Goal: Obtain resource: Download file/media

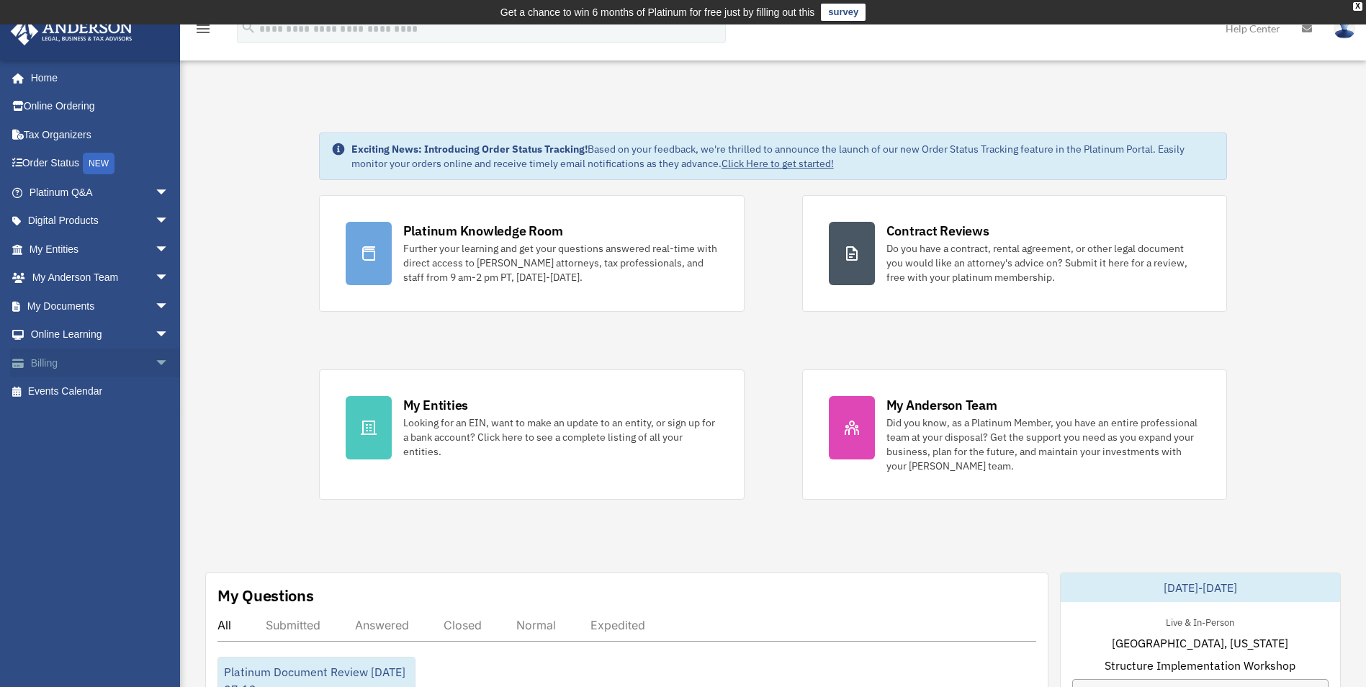
click at [123, 362] on link "Billing arrow_drop_down" at bounding box center [100, 363] width 181 height 29
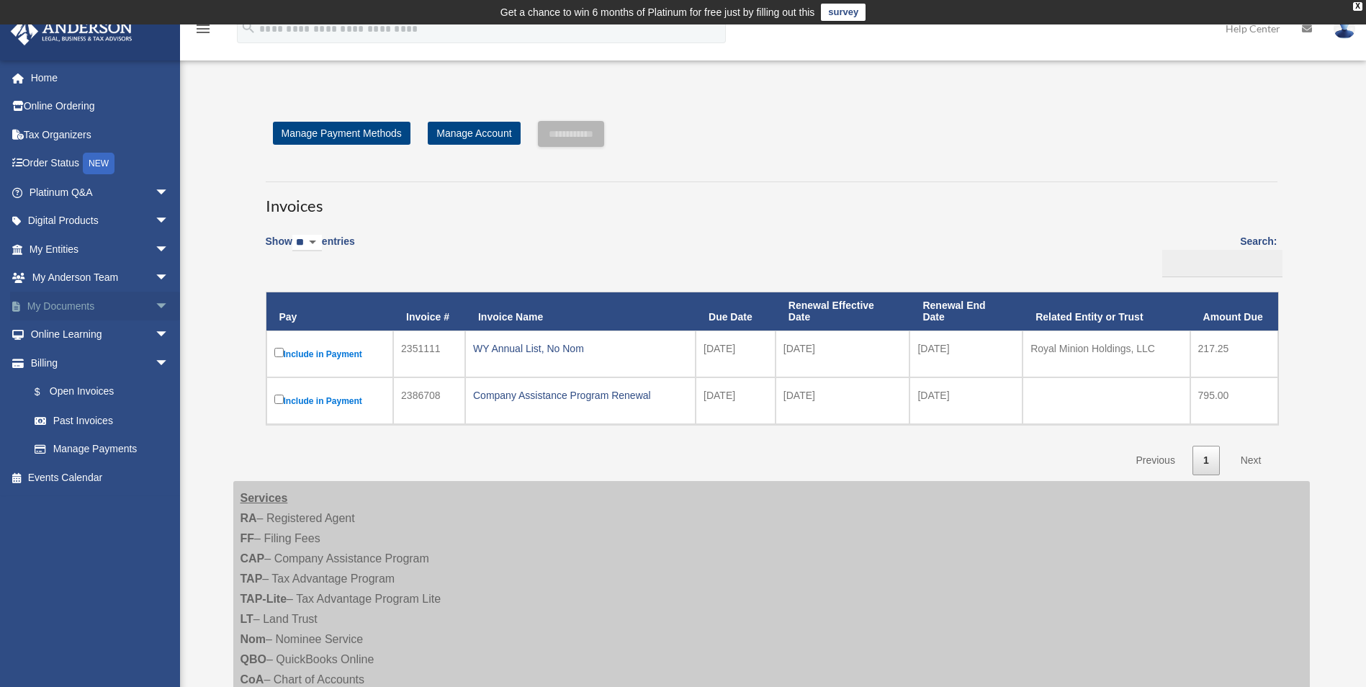
click at [155, 308] on span "arrow_drop_down" at bounding box center [169, 307] width 29 height 30
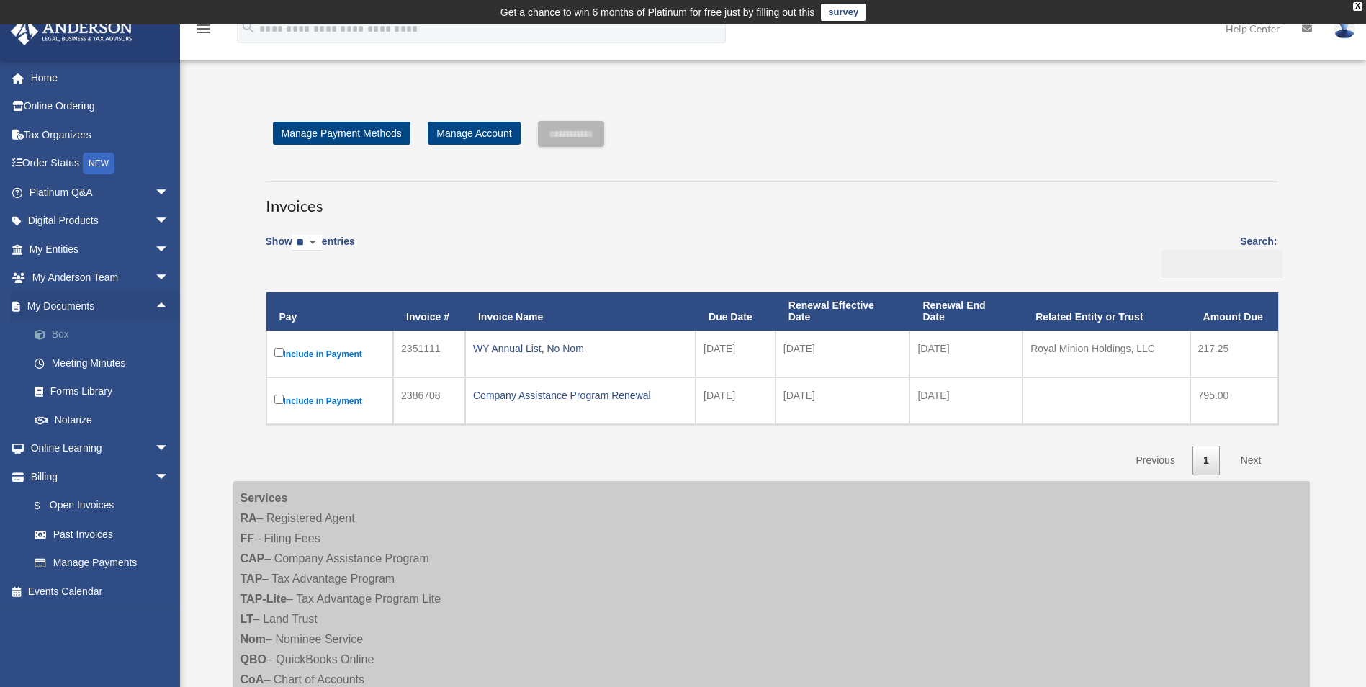
click at [60, 338] on link "Box" at bounding box center [105, 334] width 171 height 29
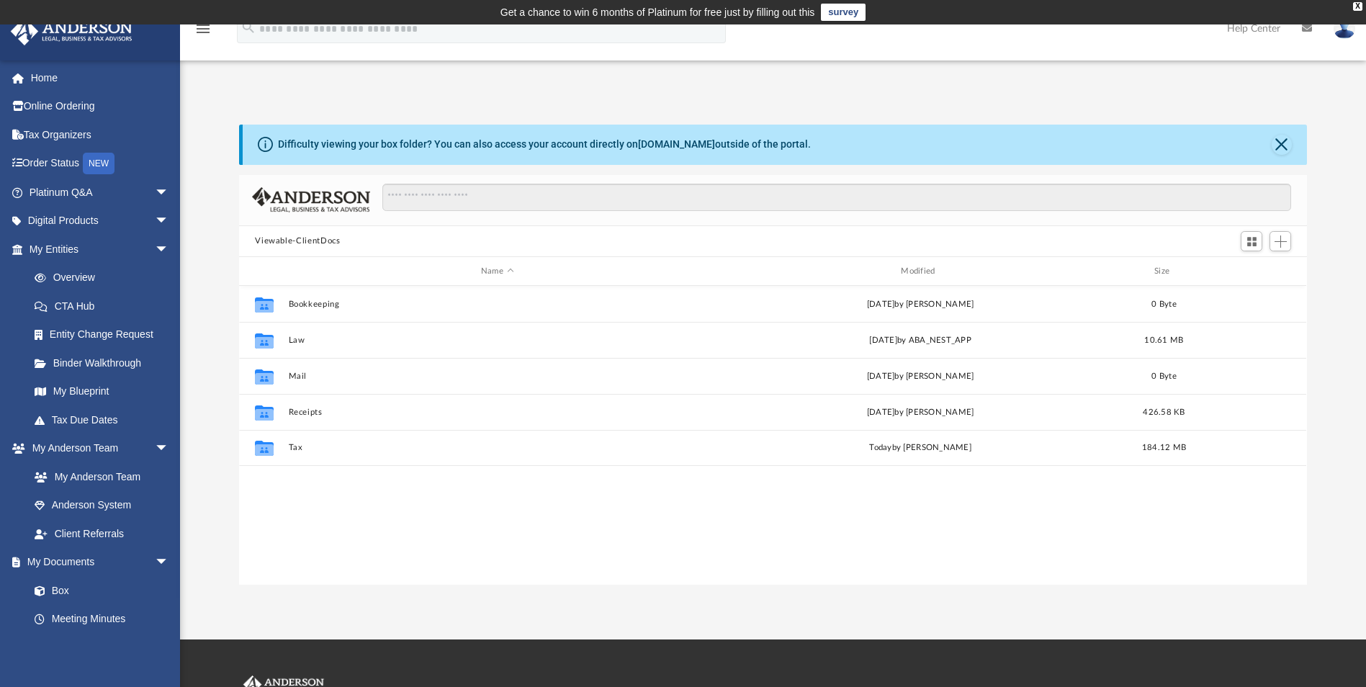
scroll to position [317, 1057]
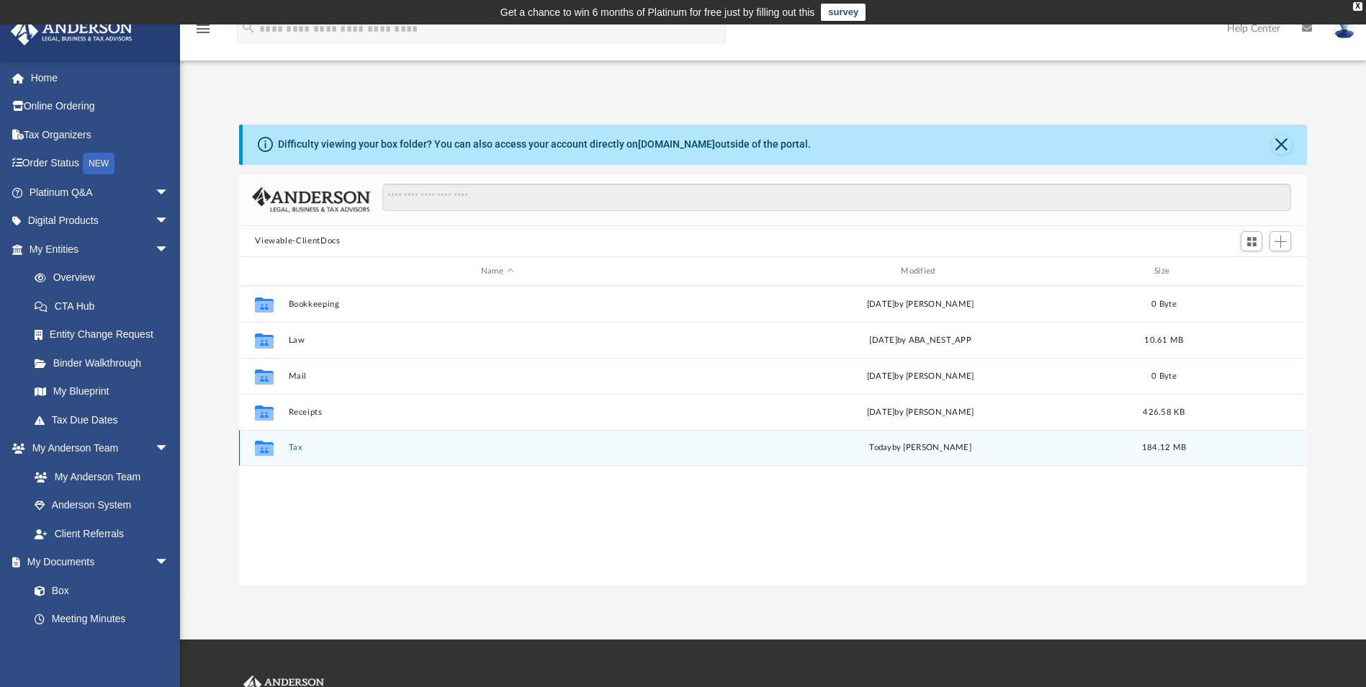
click at [296, 452] on button "Tax" at bounding box center [497, 448] width 417 height 9
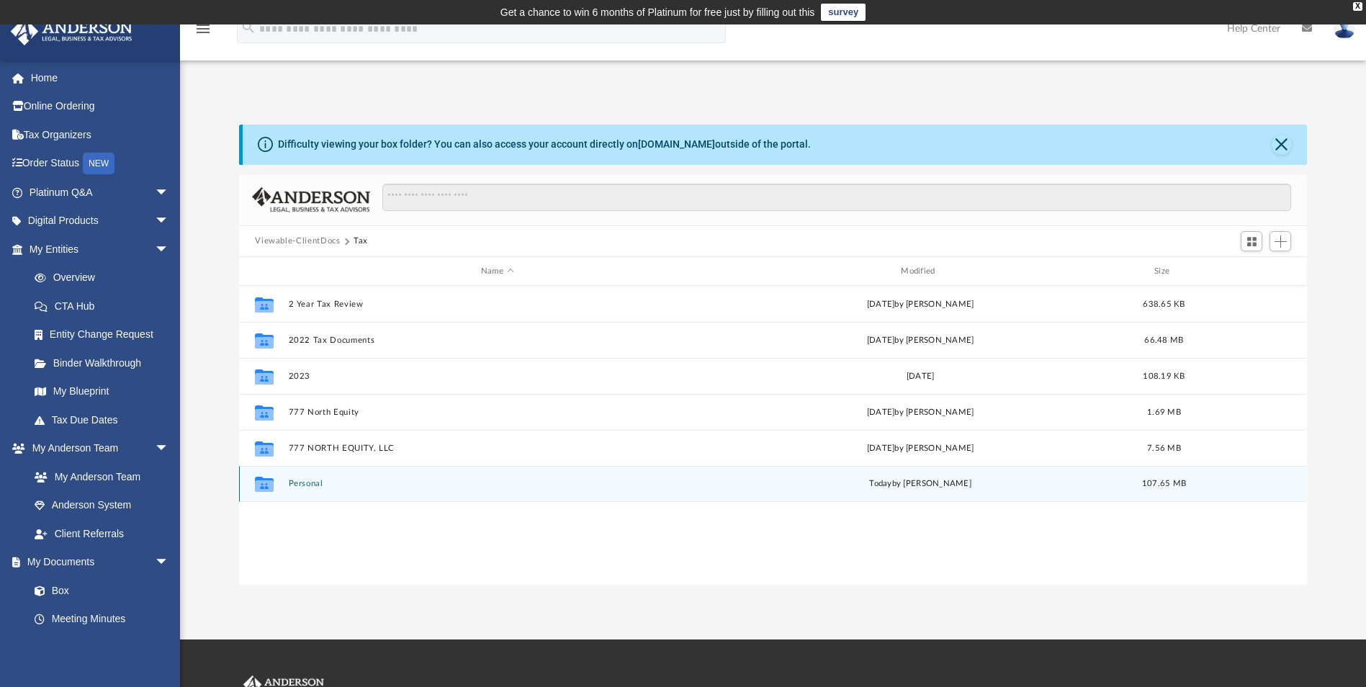
click at [315, 483] on button "Personal" at bounding box center [497, 484] width 417 height 9
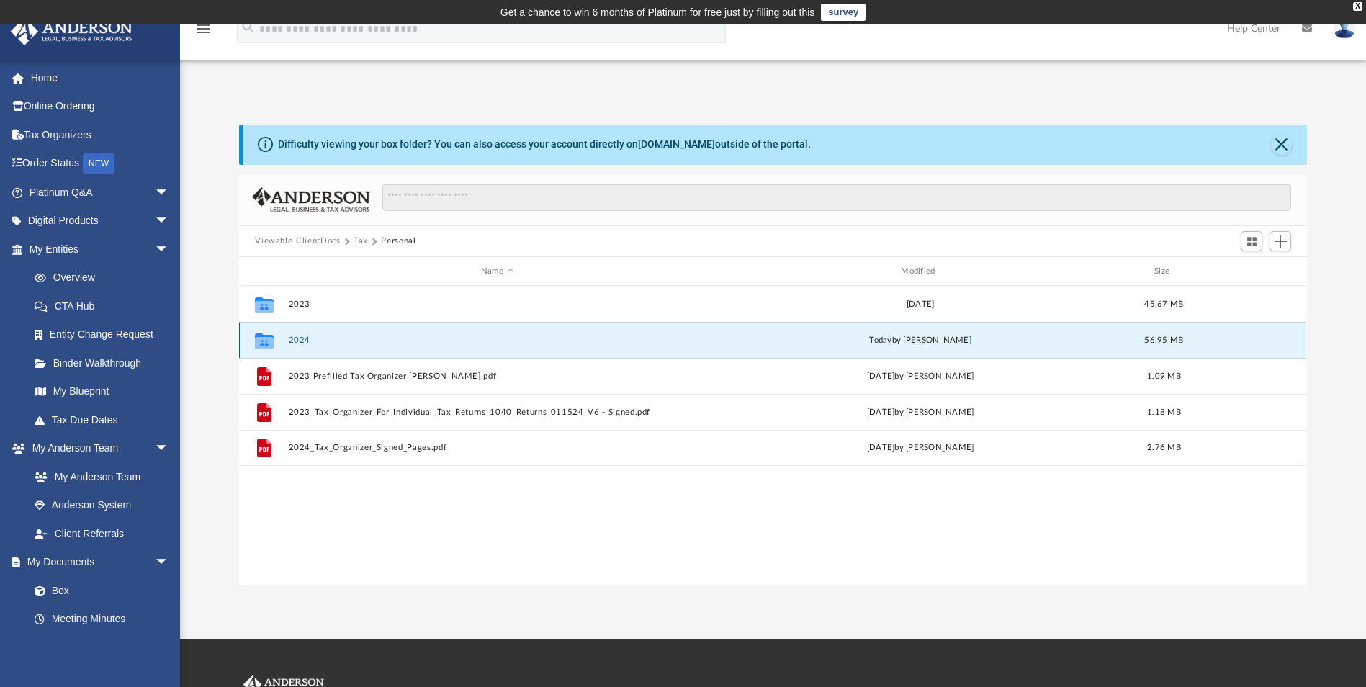
click at [302, 339] on button "2024" at bounding box center [497, 340] width 417 height 9
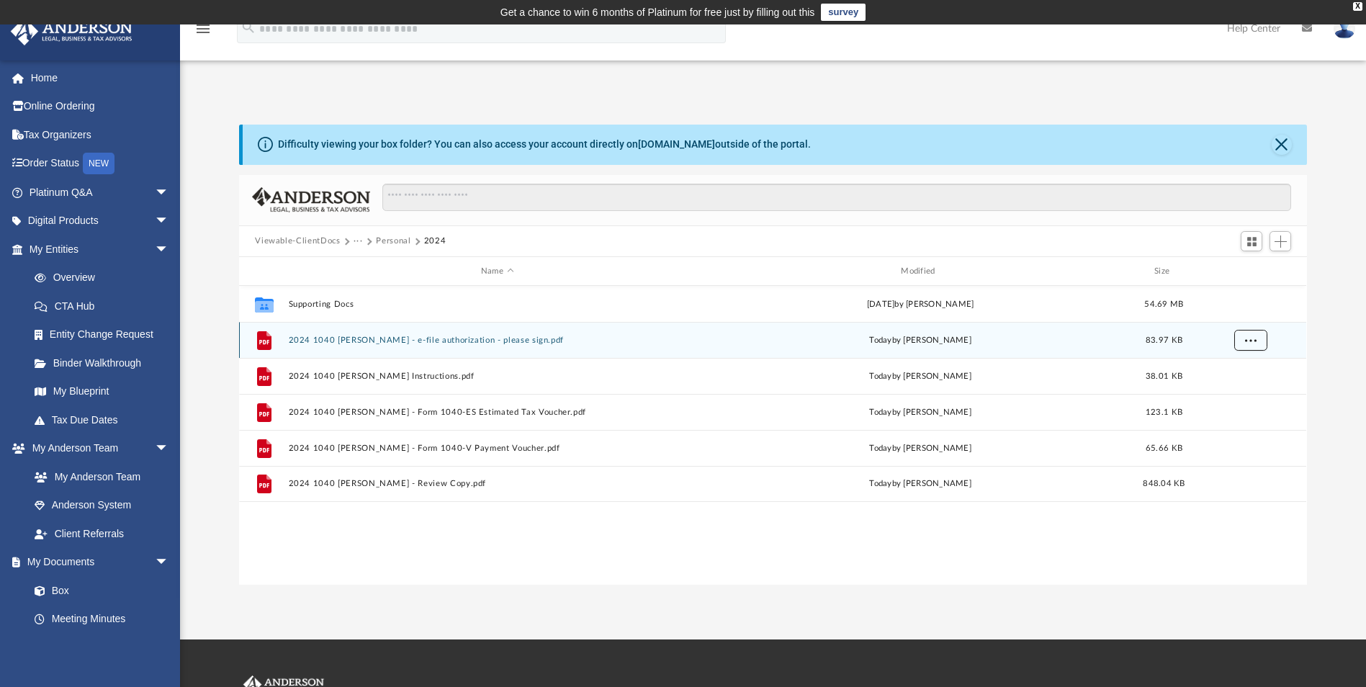
click at [1253, 340] on span "More options" at bounding box center [1251, 340] width 12 height 8
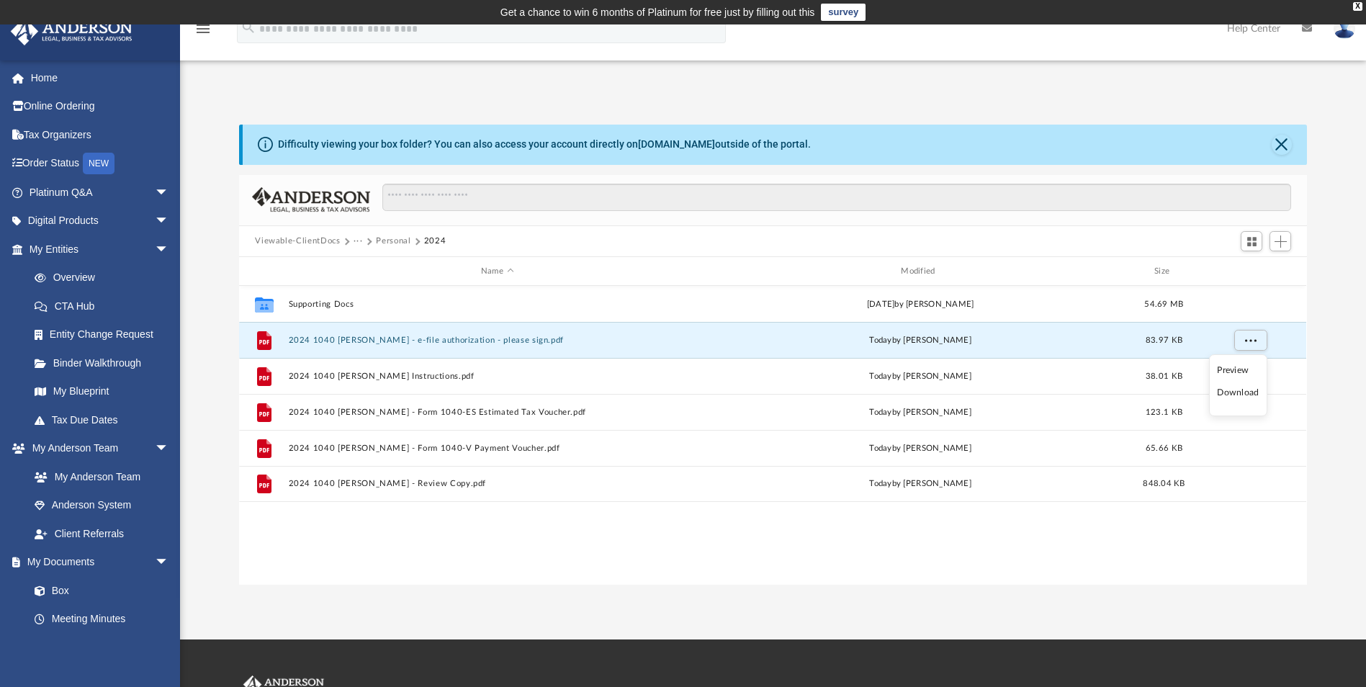
click at [1231, 400] on li "Download" at bounding box center [1238, 392] width 42 height 15
click at [1250, 341] on span "More options" at bounding box center [1251, 340] width 12 height 8
click at [1241, 393] on li "Download" at bounding box center [1238, 392] width 42 height 15
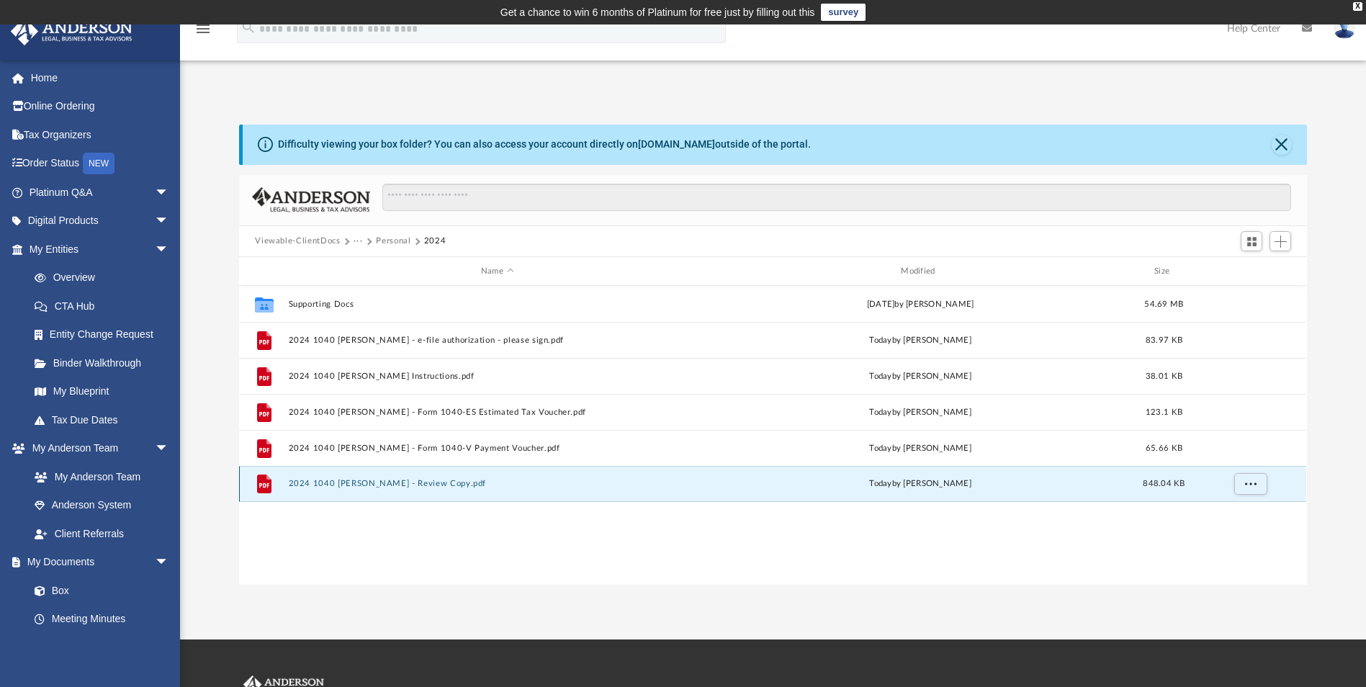
click at [449, 484] on button "2024 1040 [PERSON_NAME] - Review Copy.pdf" at bounding box center [497, 484] width 417 height 9
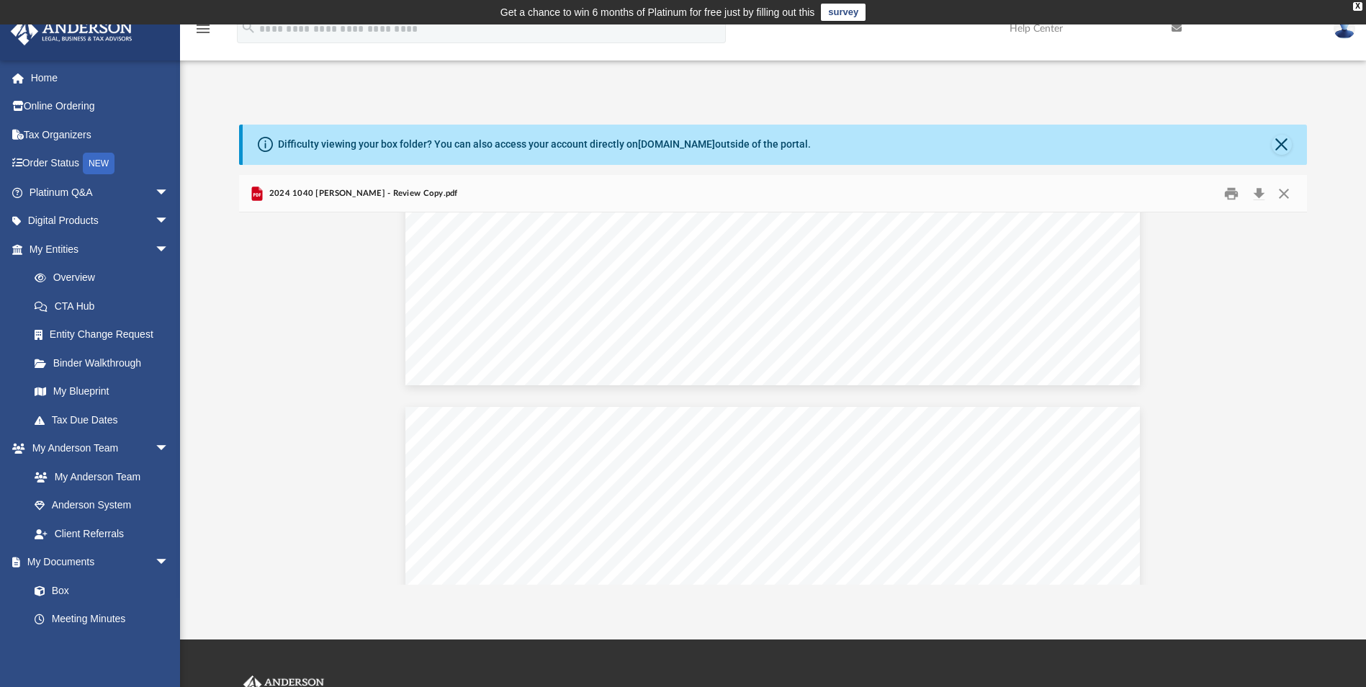
scroll to position [7234, 0]
click at [1284, 138] on button "Close" at bounding box center [1282, 145] width 20 height 20
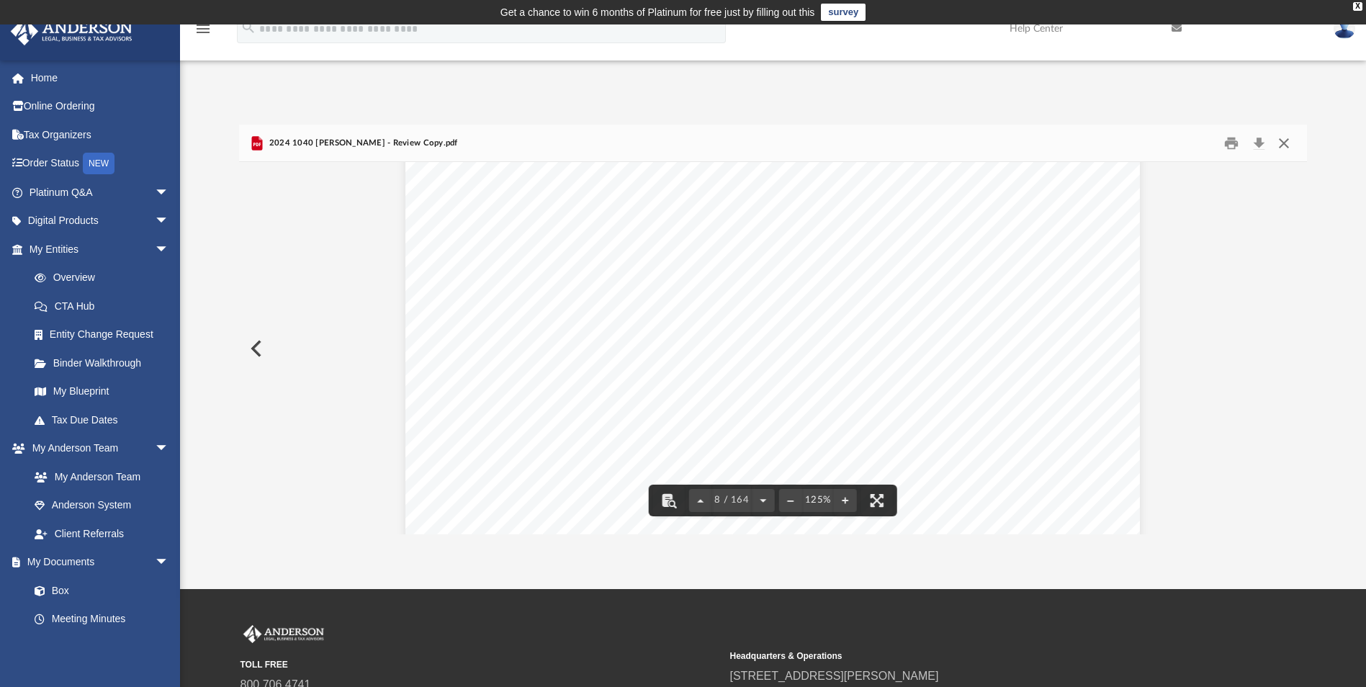
click at [1282, 143] on button "Close" at bounding box center [1284, 143] width 26 height 22
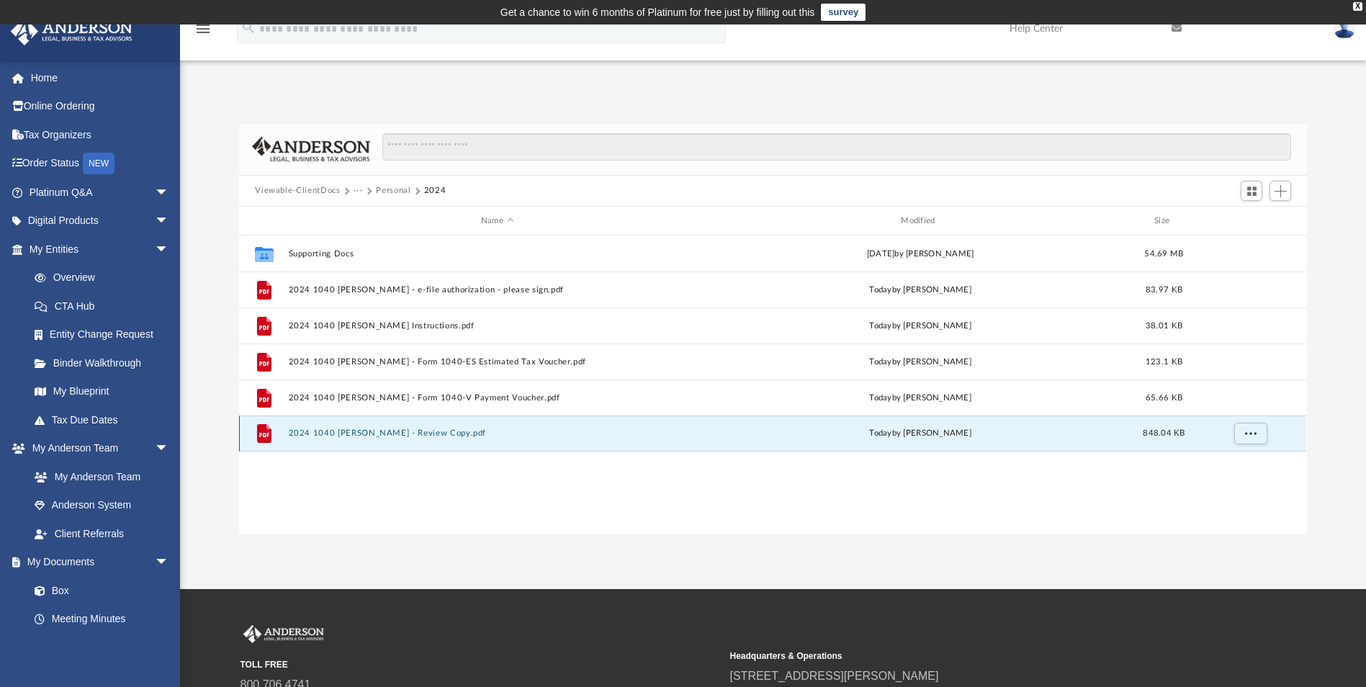
click at [397, 431] on button "2024 1040 [PERSON_NAME] - Review Copy.pdf" at bounding box center [497, 433] width 417 height 9
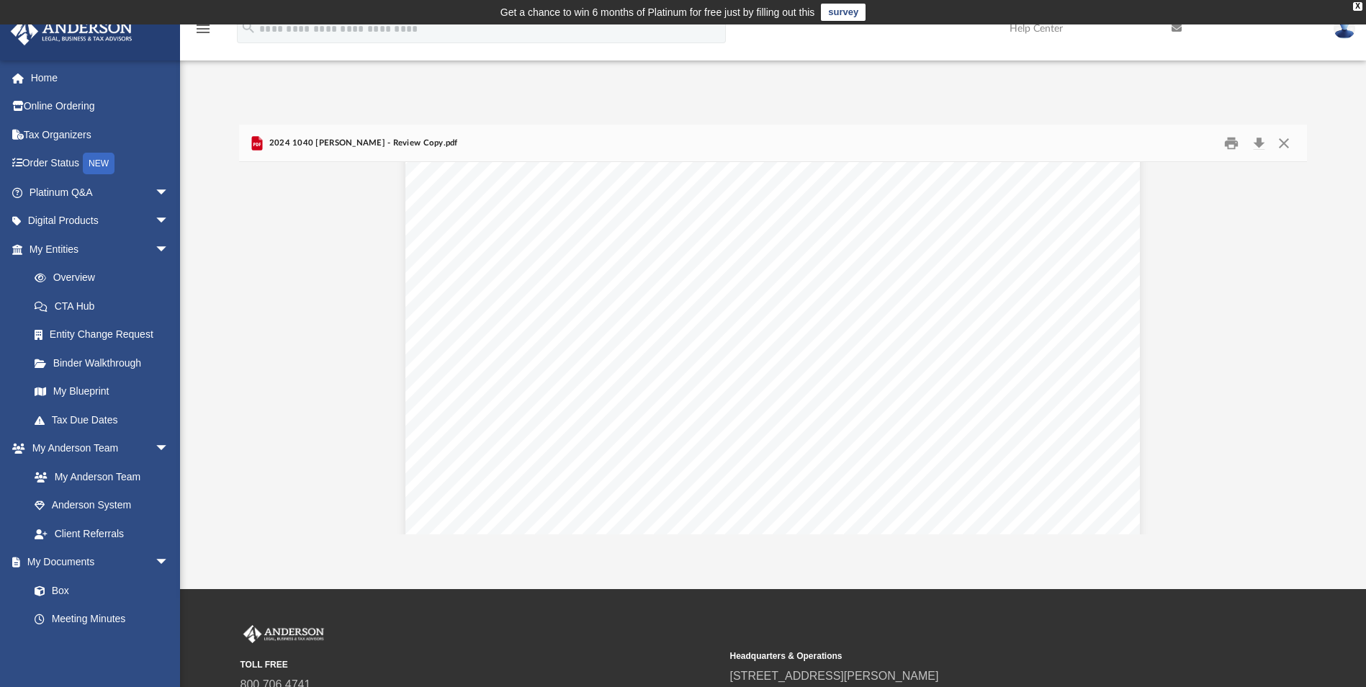
scroll to position [11703, 0]
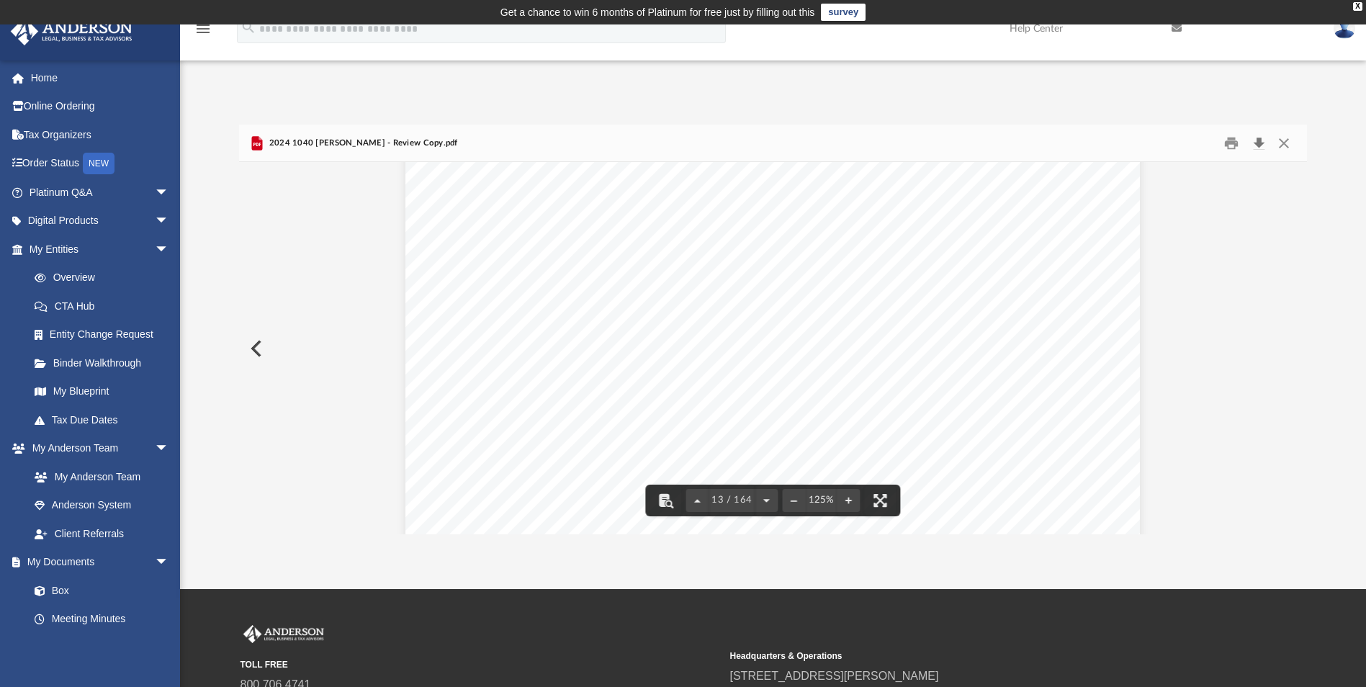
click at [1256, 145] on button "Download" at bounding box center [1259, 143] width 26 height 22
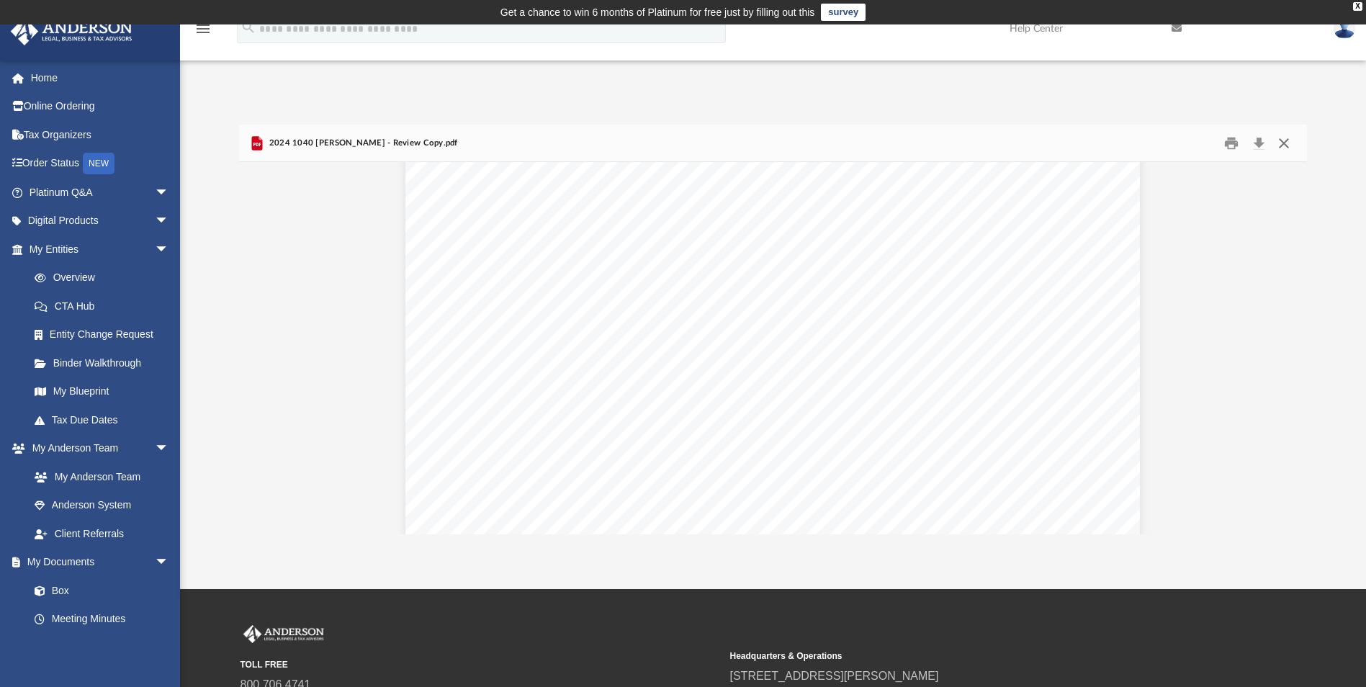
click at [1287, 142] on button "Close" at bounding box center [1284, 143] width 26 height 22
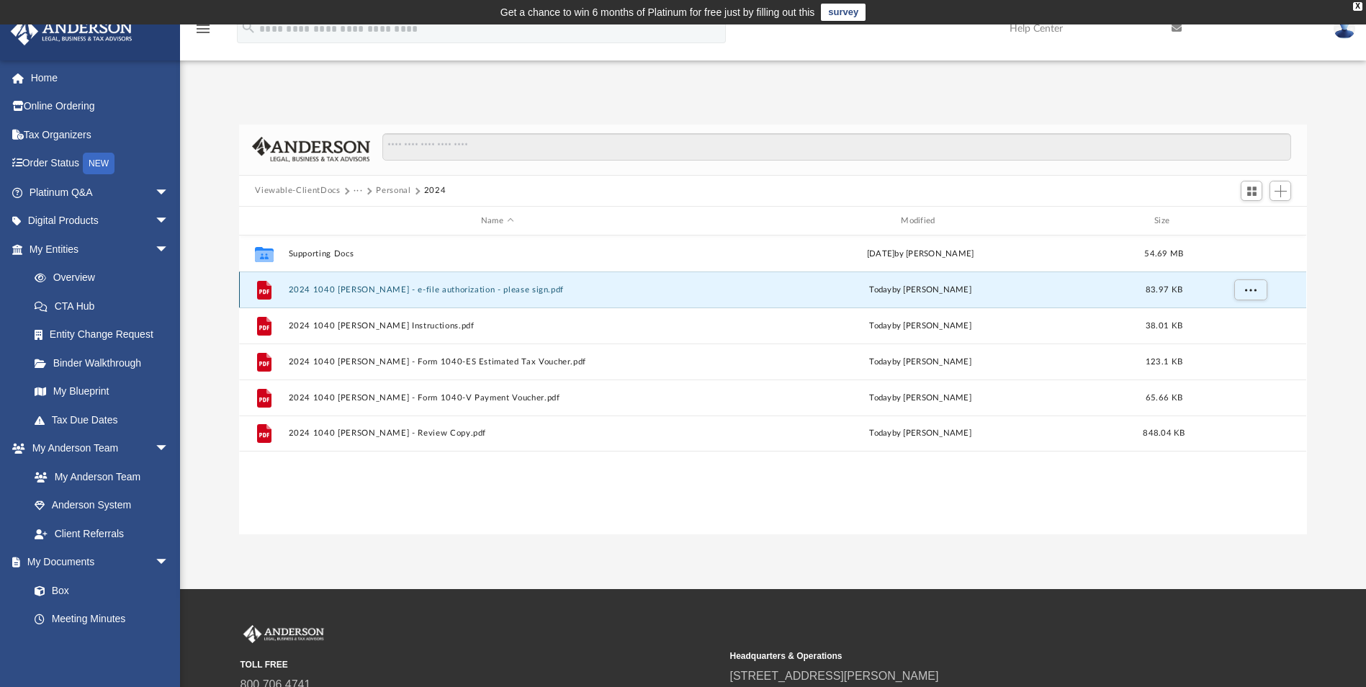
click at [471, 290] on button "2024 1040 [PERSON_NAME] - e-file authorization - please sign.pdf" at bounding box center [497, 289] width 417 height 9
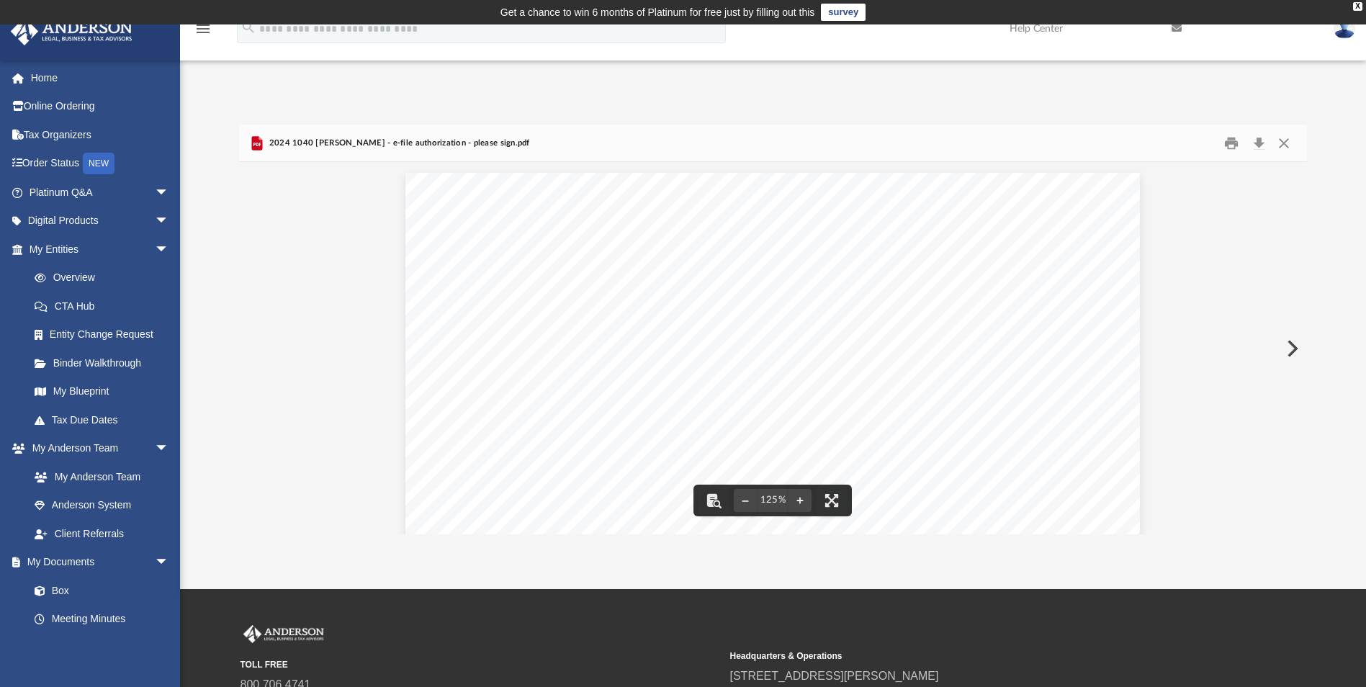
scroll to position [360, 0]
click at [1286, 138] on button "Close" at bounding box center [1284, 143] width 26 height 22
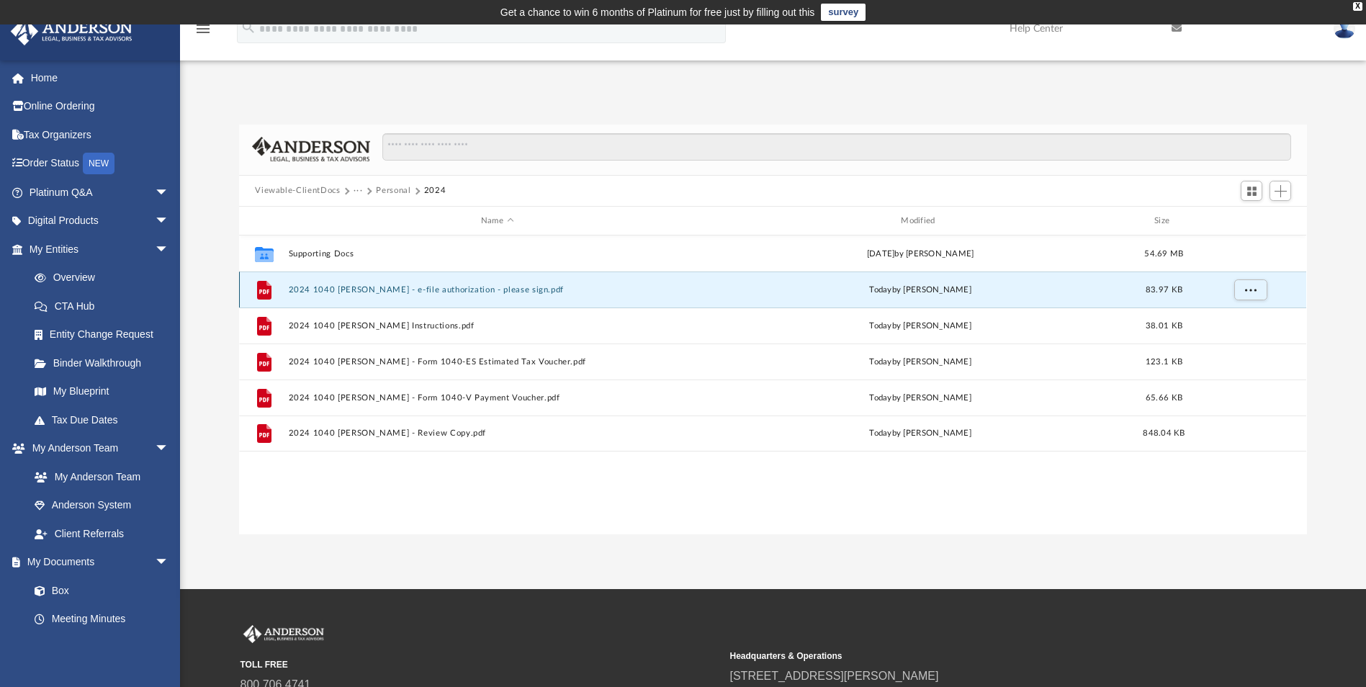
click at [382, 289] on button "2024 1040 [PERSON_NAME] - e-file authorization - please sign.pdf" at bounding box center [497, 289] width 417 height 9
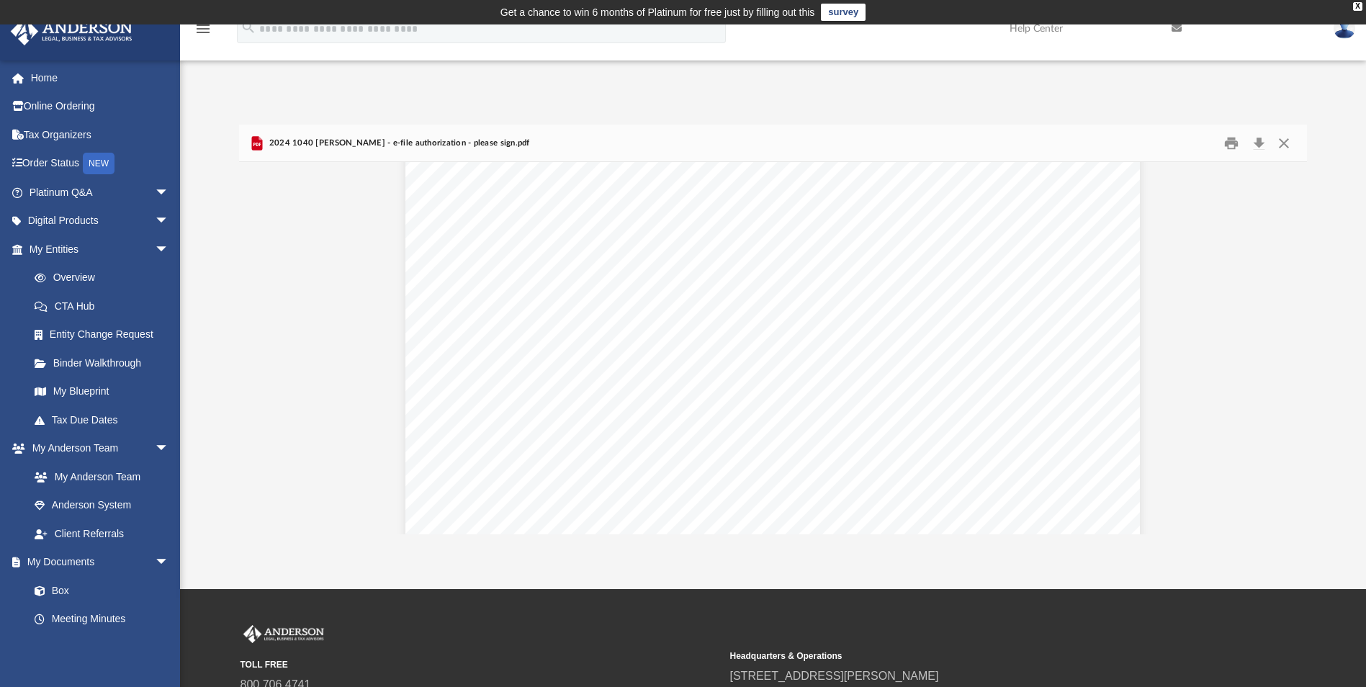
scroll to position [202, 0]
click at [1282, 140] on button "Close" at bounding box center [1284, 143] width 26 height 22
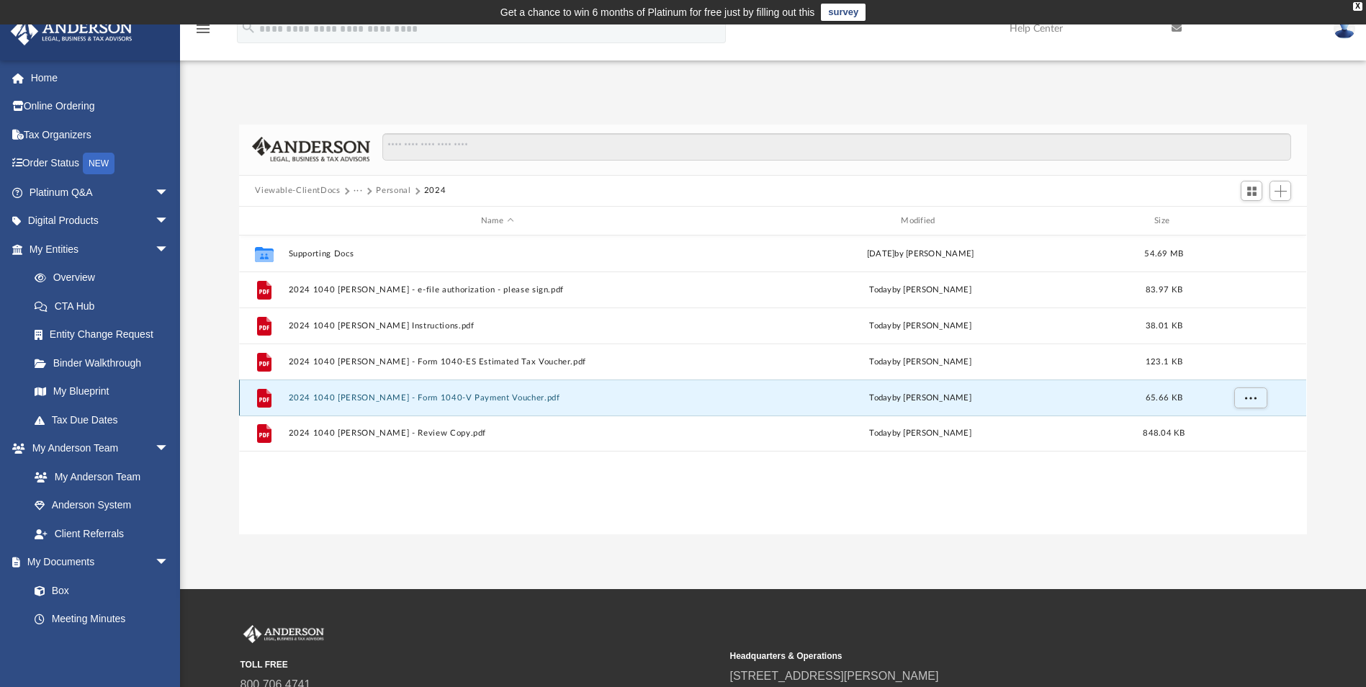
click at [405, 395] on button "2024 1040 [PERSON_NAME] - Form 1040-V Payment Voucher.pdf" at bounding box center [497, 397] width 417 height 9
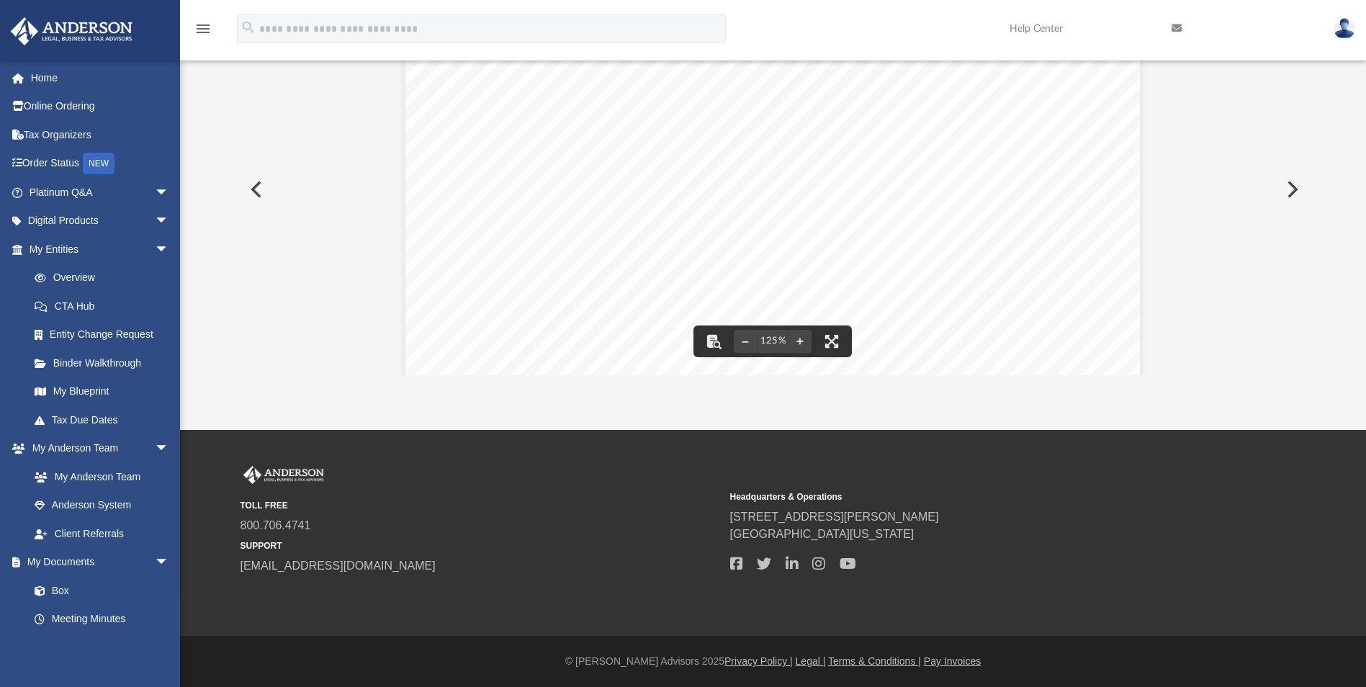
scroll to position [456, 0]
drag, startPoint x: 1301, startPoint y: 208, endPoint x: 1301, endPoint y: 99, distance: 109.5
click at [1301, 99] on div "410681 [DATE] OMB No. 1545-0074 For Privacy Act and Paperwork Reduction Act Not…" at bounding box center [772, 189] width 1067 height 372
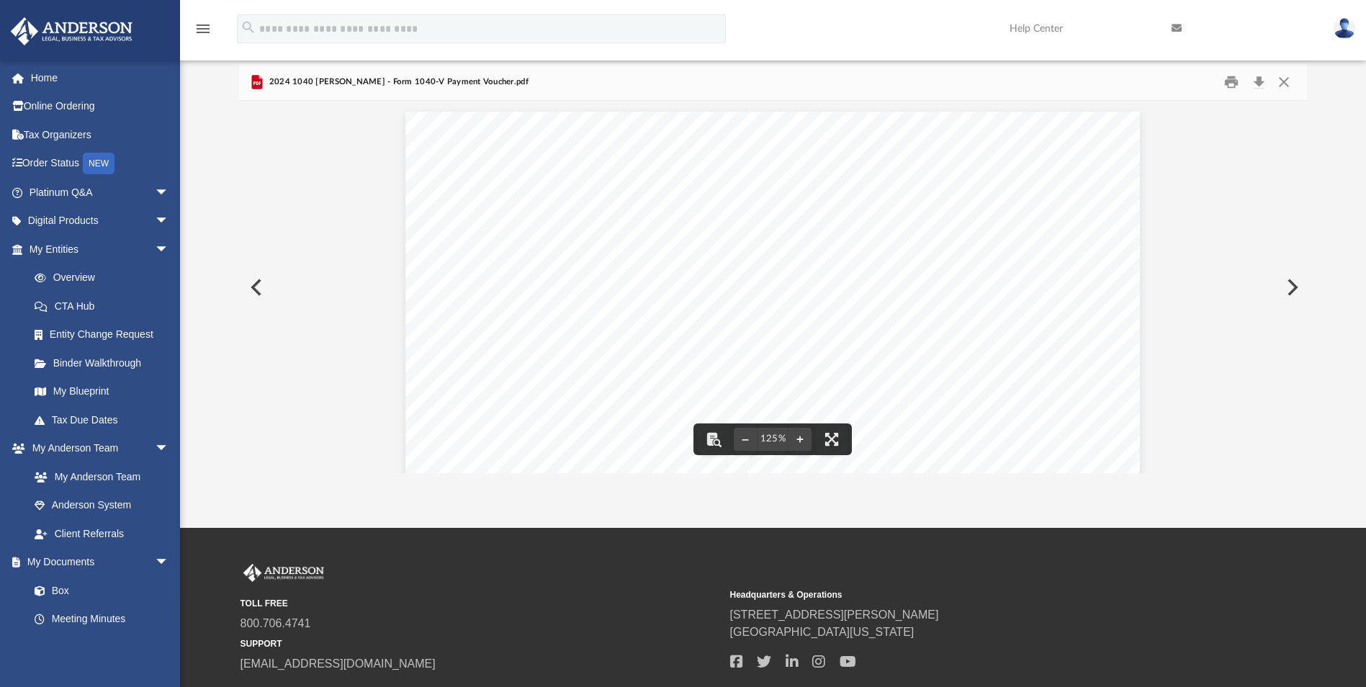
scroll to position [0, 0]
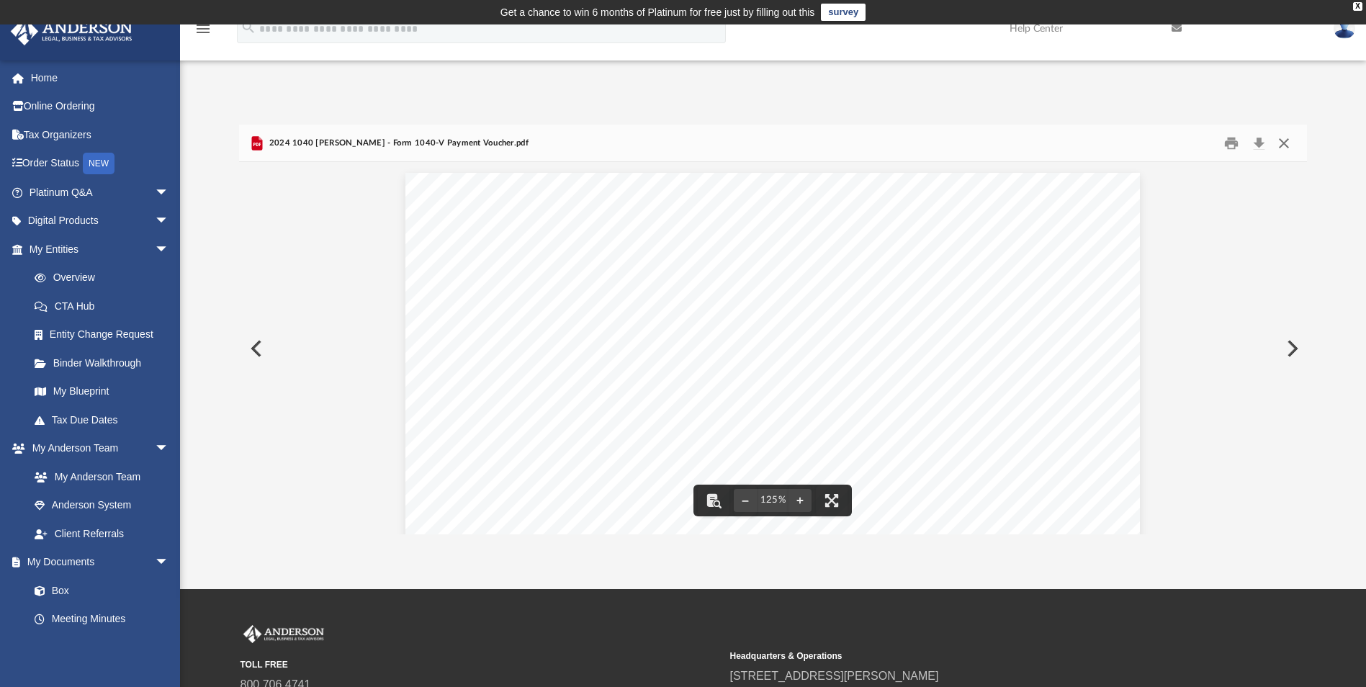
click at [1284, 144] on button "Close" at bounding box center [1284, 143] width 26 height 22
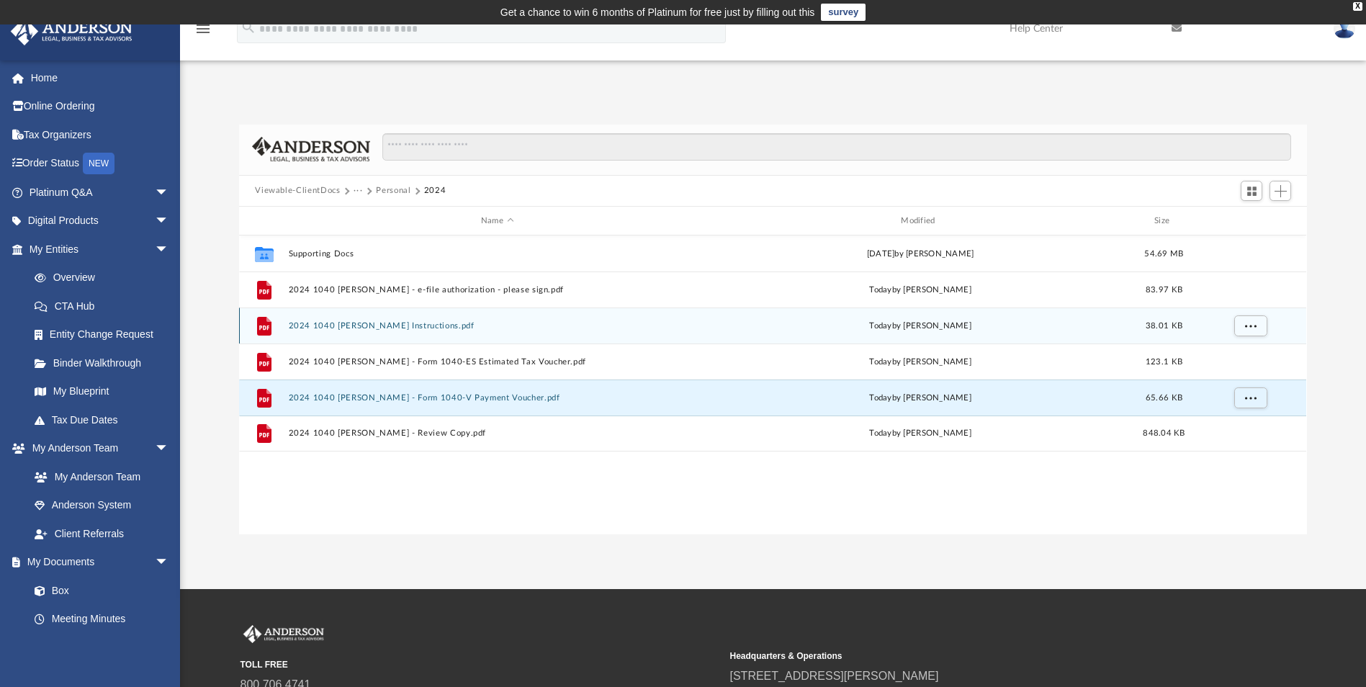
click at [449, 328] on button "2024 1040 [PERSON_NAME] Instructions.pdf" at bounding box center [497, 325] width 417 height 9
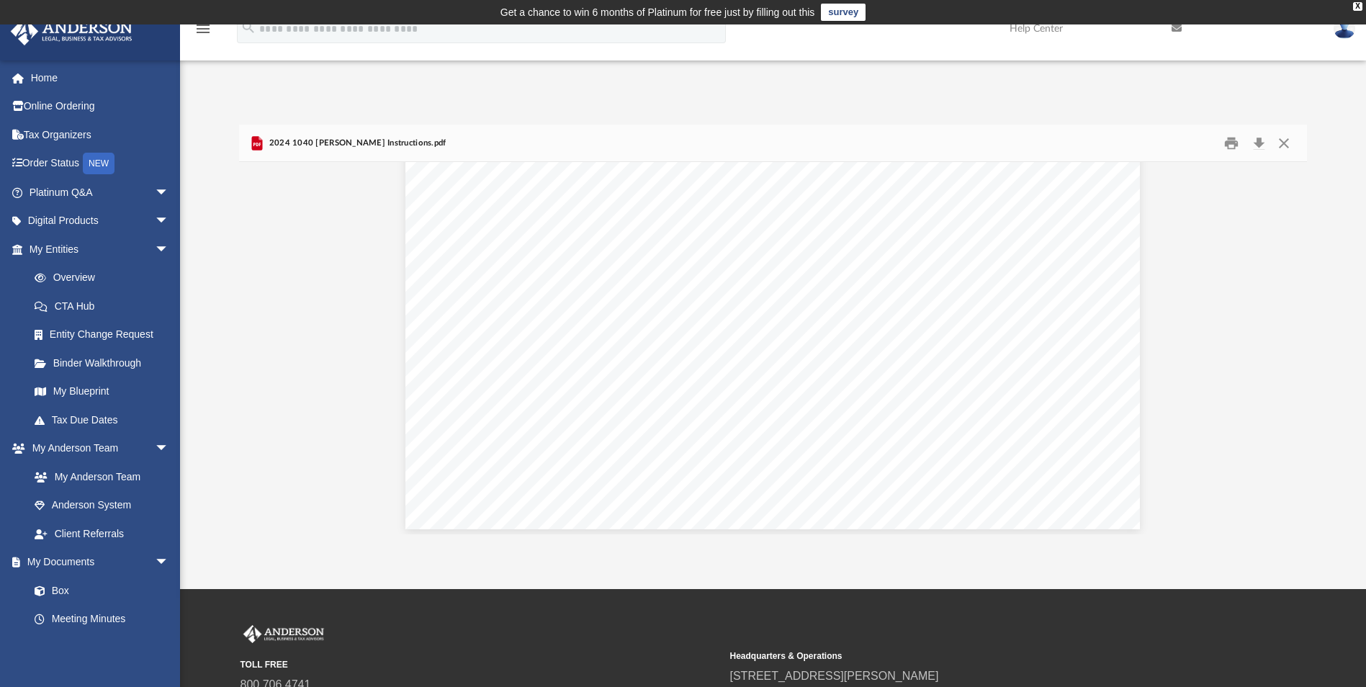
scroll to position [576, 0]
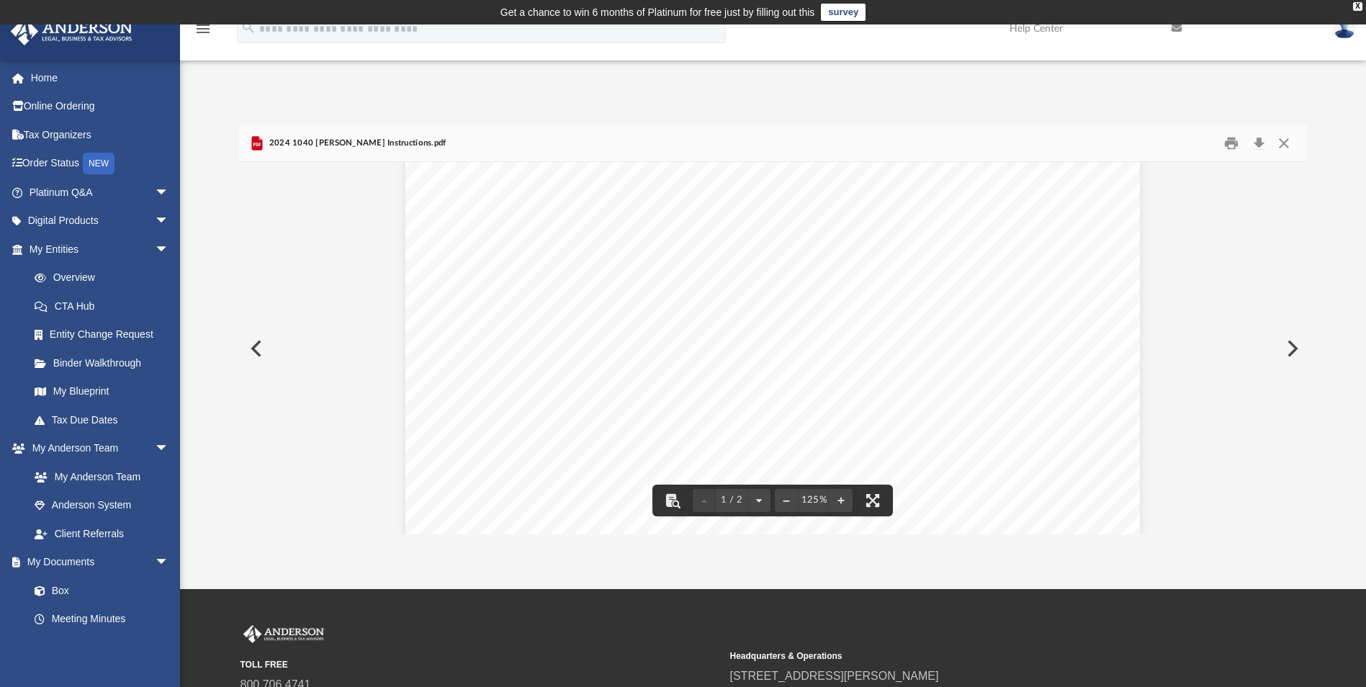
click at [731, 385] on span "Voucher no. 2 by [DATE] ....... $1,840" at bounding box center [635, 391] width 199 height 12
drag, startPoint x: 731, startPoint y: 385, endPoint x: 739, endPoint y: 389, distance: 8.7
click at [739, 389] on div "[DATE] [PERSON_NAME] & [PERSON_NAME] [STREET_ADDRESS] Dear Mr. and [PERSON_NAME…" at bounding box center [772, 72] width 735 height 951
drag, startPoint x: 740, startPoint y: 389, endPoint x: 713, endPoint y: 382, distance: 27.4
click at [714, 385] on div "[DATE] [PERSON_NAME] & [PERSON_NAME] [STREET_ADDRESS] Dear Mr. and [PERSON_NAME…" at bounding box center [772, 72] width 735 height 951
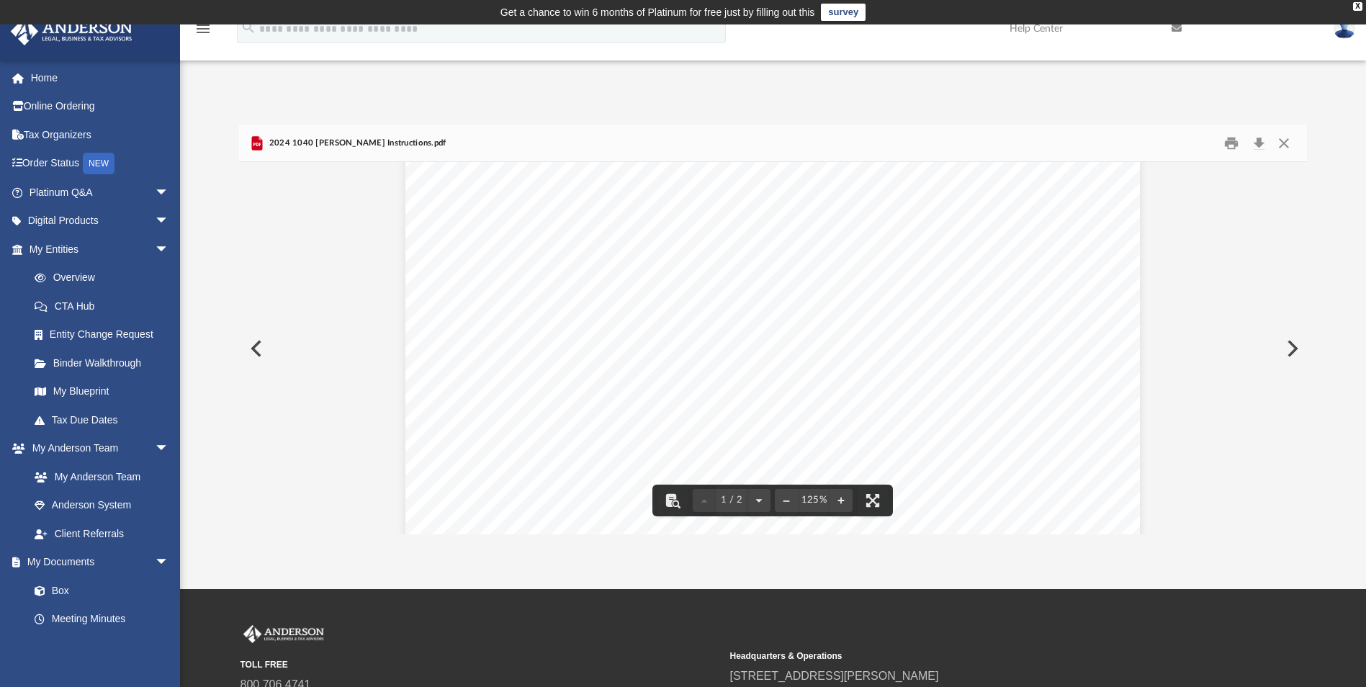
drag, startPoint x: 713, startPoint y: 382, endPoint x: 709, endPoint y: 362, distance: 21.2
click at [709, 362] on span "Voucher no. 1 by [DATE] ....... $1,840" at bounding box center [635, 365] width 199 height 12
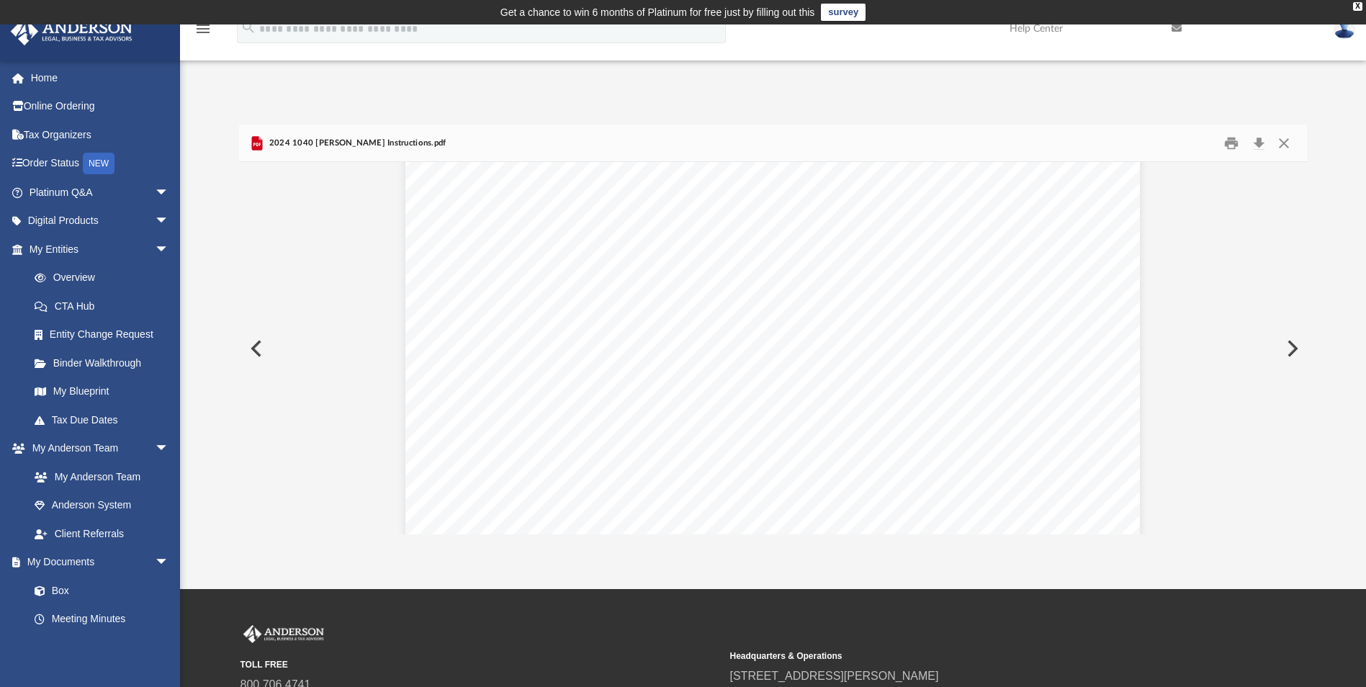
click at [735, 382] on div "[DATE] [PERSON_NAME] & [PERSON_NAME] [STREET_ADDRESS] Dear Mr. and [PERSON_NAME…" at bounding box center [772, 72] width 735 height 951
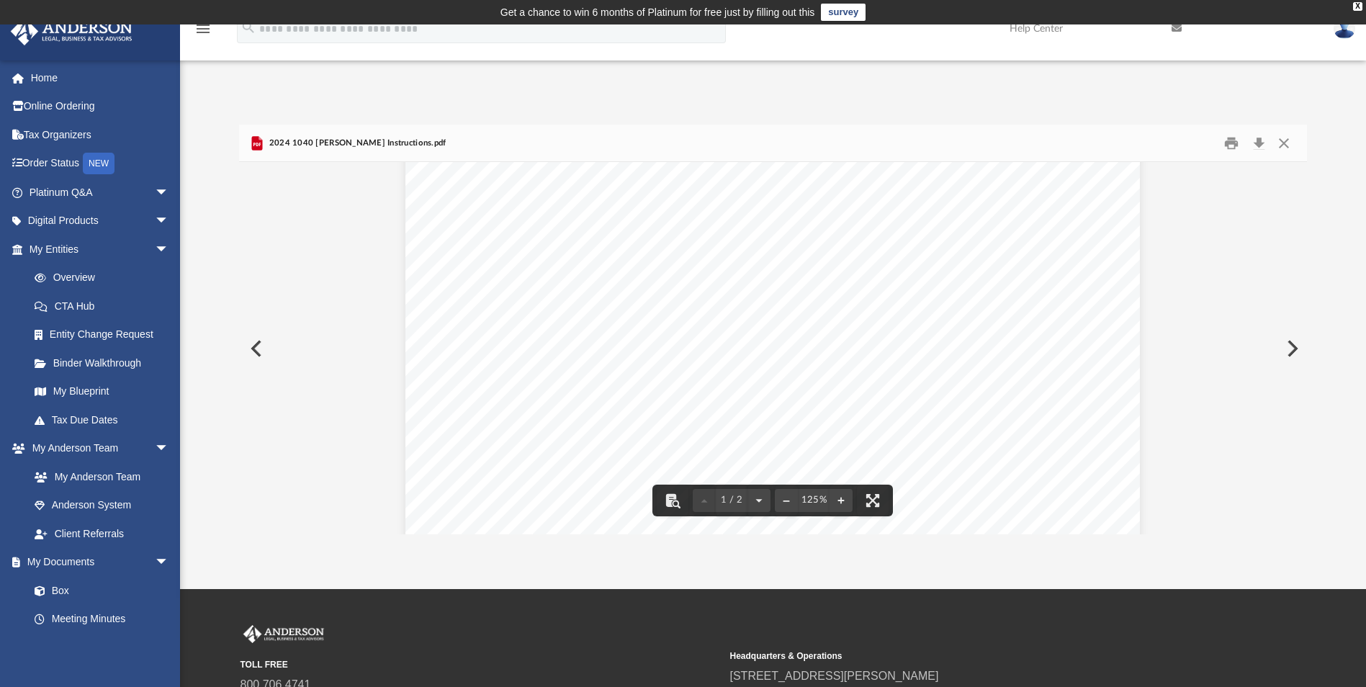
scroll to position [0, 0]
click at [1288, 142] on button "Close" at bounding box center [1284, 143] width 26 height 22
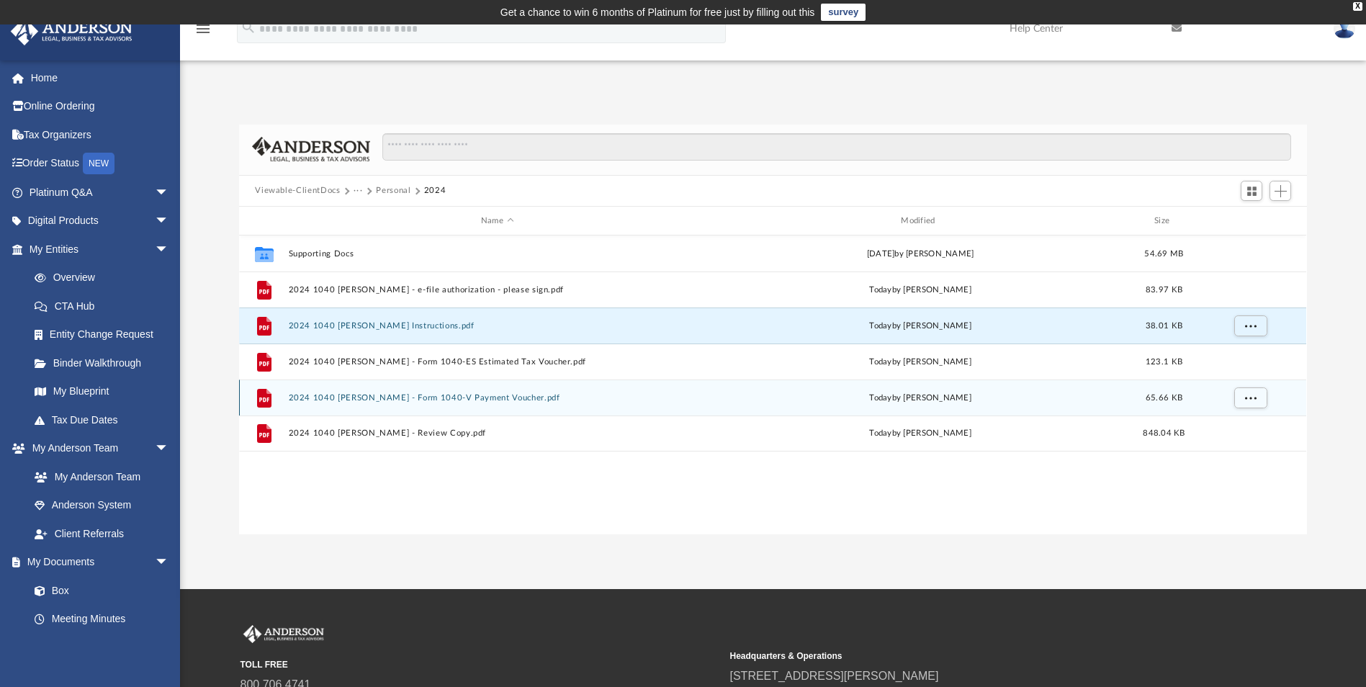
click at [448, 401] on button "2024 1040 [PERSON_NAME] - Form 1040-V Payment Voucher.pdf" at bounding box center [497, 397] width 417 height 9
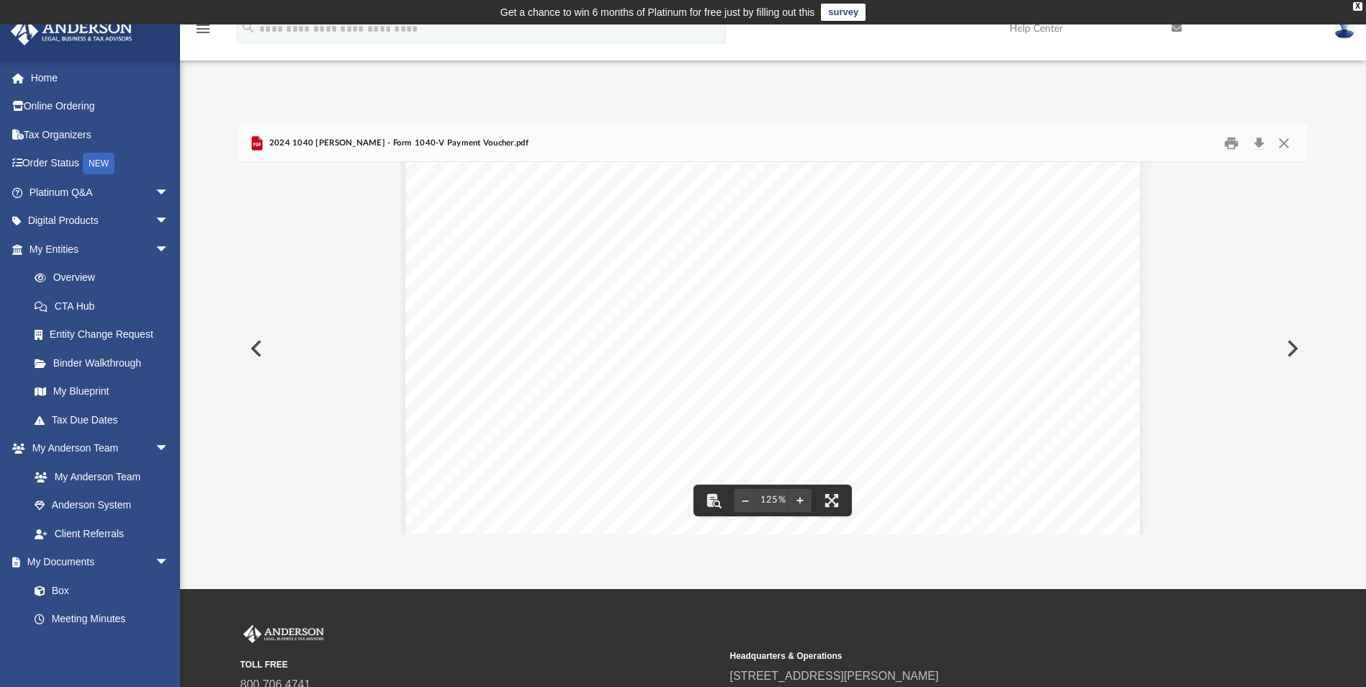
scroll to position [600, 0]
click at [1289, 146] on button "Close" at bounding box center [1284, 143] width 26 height 22
